Goal: Obtain resource: Obtain resource

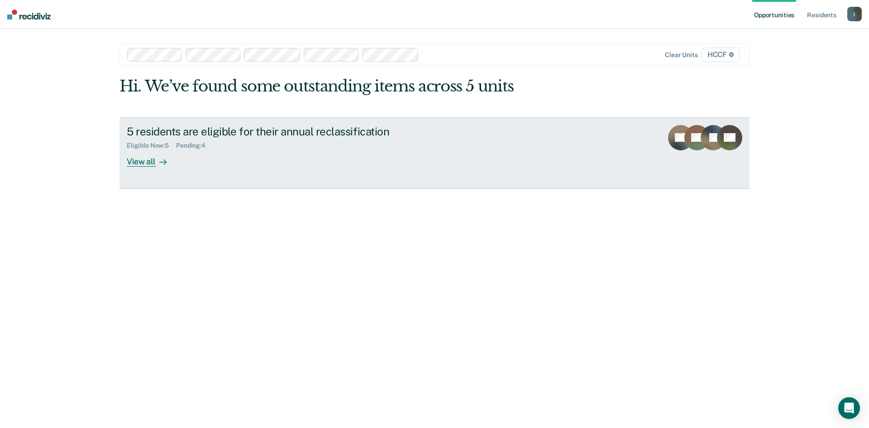
click at [132, 163] on div "View all" at bounding box center [152, 158] width 51 height 18
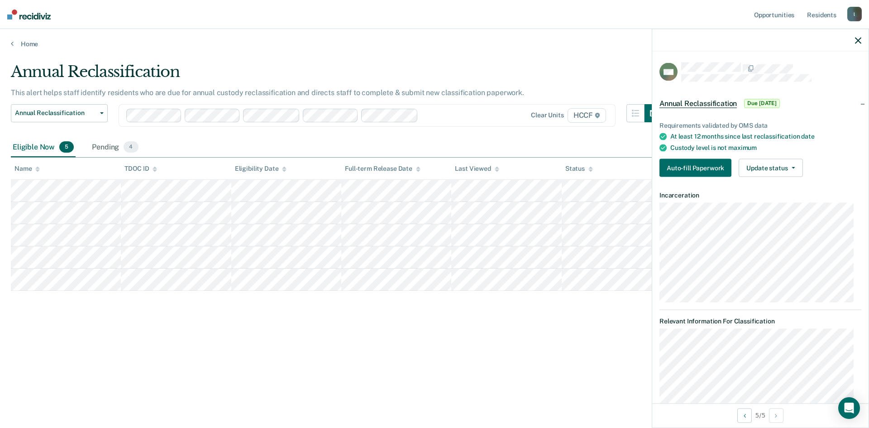
click at [591, 382] on div "Annual Reclassification This alert helps staff identify residents who are due f…" at bounding box center [434, 225] width 847 height 326
click at [136, 303] on div "Annual Reclassification This alert helps staff identify residents who are due f…" at bounding box center [434, 210] width 847 height 297
click at [852, 39] on div at bounding box center [760, 40] width 216 height 23
click at [858, 41] on icon "button" at bounding box center [858, 40] width 6 height 6
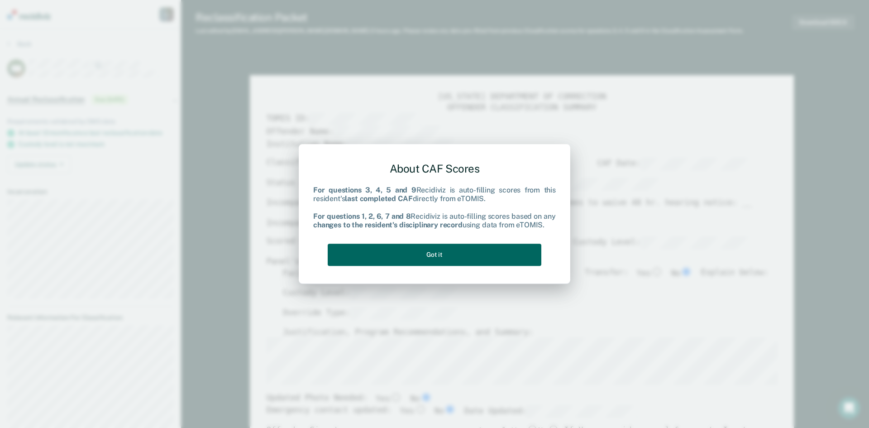
click at [422, 255] on button "Got it" at bounding box center [435, 255] width 214 height 22
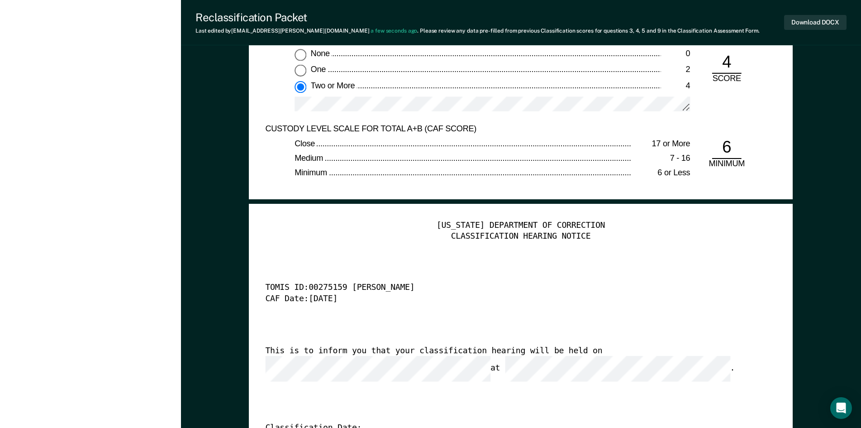
scroll to position [2082, 0]
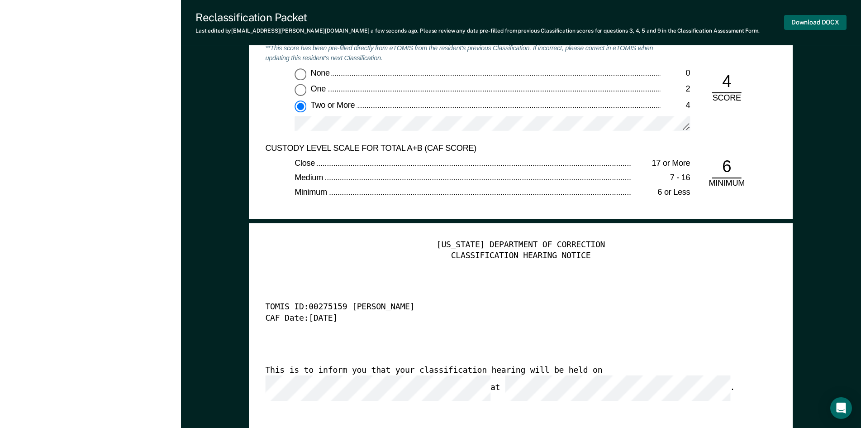
click at [824, 25] on button "Download DOCX" at bounding box center [815, 22] width 62 height 15
type textarea "x"
